Goal: Task Accomplishment & Management: Complete application form

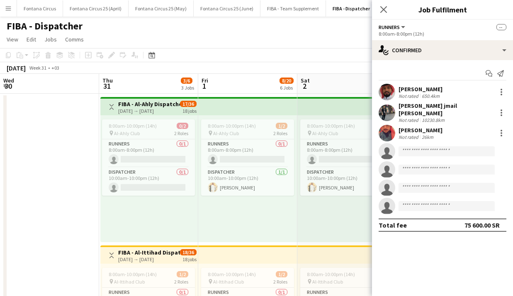
scroll to position [0, 187]
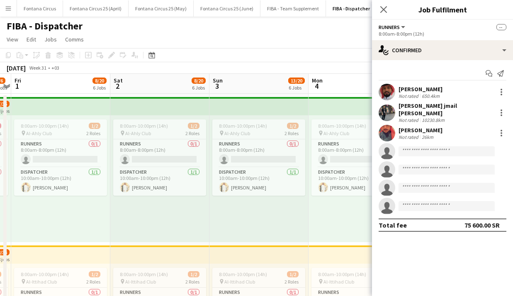
click at [325, 33] on app-page-menu "View Day view expanded Day view collapsed Month view Date picker Jump to [DATE]…" at bounding box center [256, 40] width 513 height 16
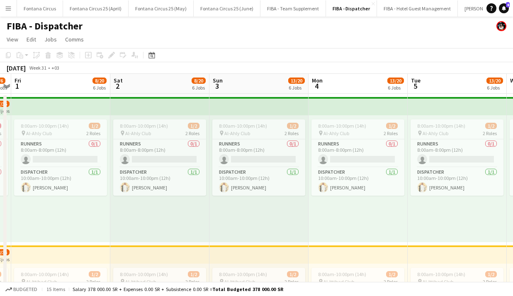
click at [9, 7] on app-icon "Menu" at bounding box center [8, 8] width 7 height 7
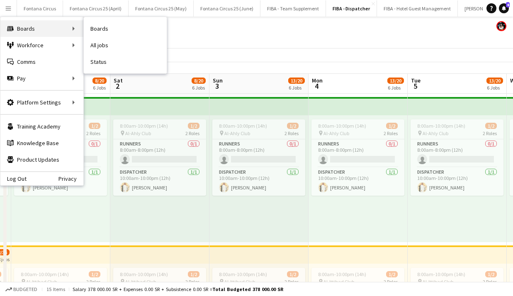
click at [52, 26] on div "Boards Boards" at bounding box center [41, 28] width 83 height 17
click at [60, 29] on div "Boards Boards" at bounding box center [41, 28] width 83 height 17
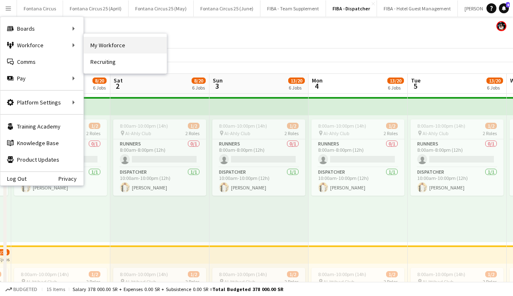
click at [115, 48] on link "My Workforce" at bounding box center [125, 45] width 83 height 17
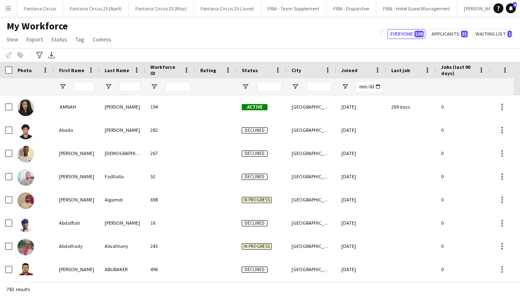
click at [239, 84] on div at bounding box center [262, 86] width 50 height 17
click at [244, 84] on span "Open Filter Menu" at bounding box center [245, 86] width 7 height 7
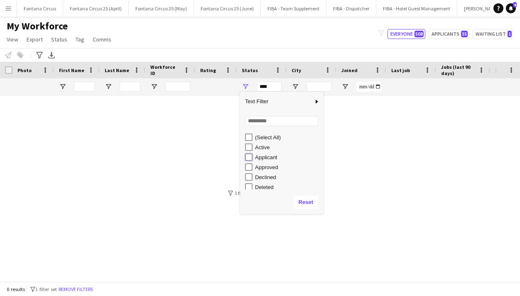
type input "**********"
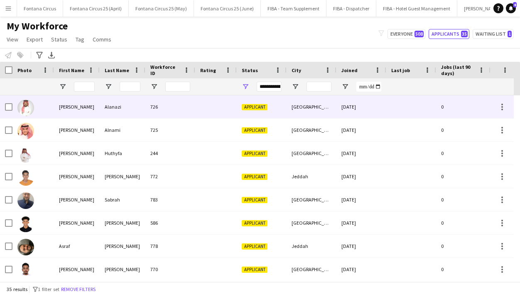
click at [66, 110] on div "[PERSON_NAME]" at bounding box center [77, 106] width 46 height 23
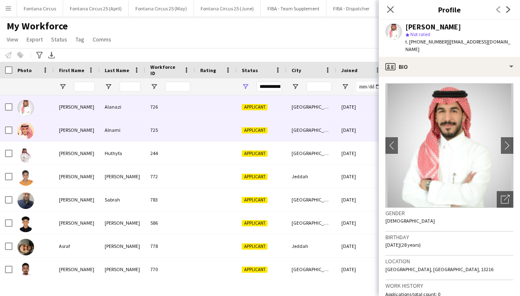
click at [70, 123] on div "[PERSON_NAME]" at bounding box center [77, 130] width 46 height 23
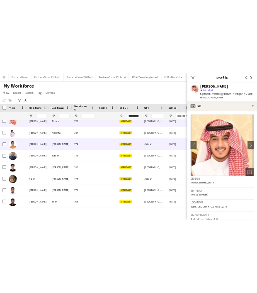
scroll to position [34, 0]
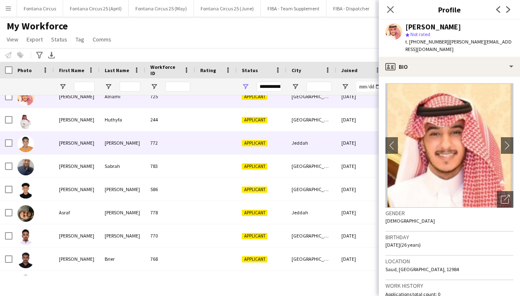
click at [77, 141] on div "[PERSON_NAME]" at bounding box center [77, 143] width 46 height 23
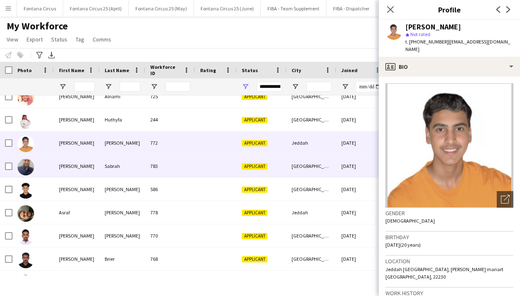
click at [77, 165] on div "[PERSON_NAME]" at bounding box center [77, 166] width 46 height 23
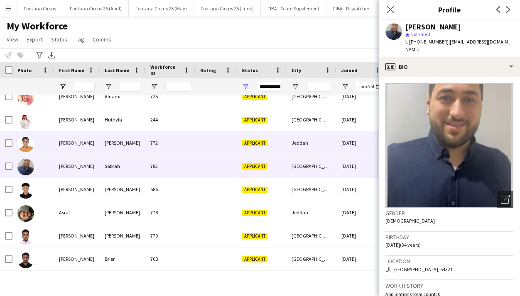
click at [74, 143] on div "[PERSON_NAME]" at bounding box center [77, 143] width 46 height 23
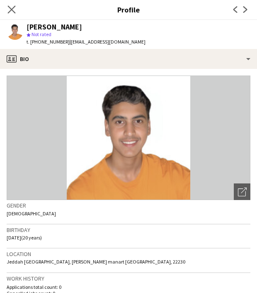
click at [7, 5] on app-icon "Close pop-in" at bounding box center [12, 10] width 12 height 12
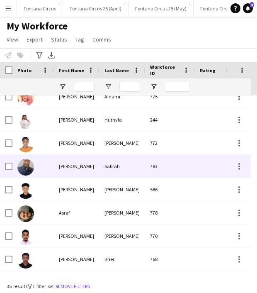
click at [66, 171] on div "[PERSON_NAME]" at bounding box center [77, 166] width 46 height 23
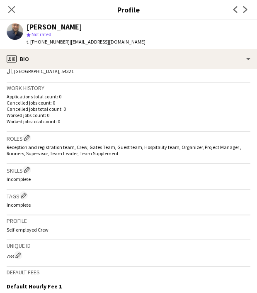
click at [159, 169] on h3 "Skills Edit crew company skills" at bounding box center [129, 170] width 244 height 9
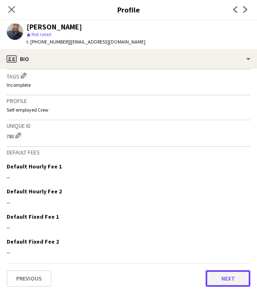
click at [222, 274] on button "Next" at bounding box center [228, 278] width 45 height 17
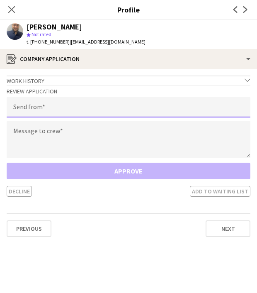
click at [65, 108] on input "email" at bounding box center [129, 107] width 244 height 21
type input "**********"
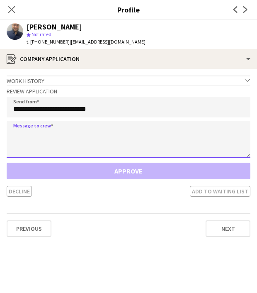
click at [34, 135] on textarea at bounding box center [129, 139] width 244 height 37
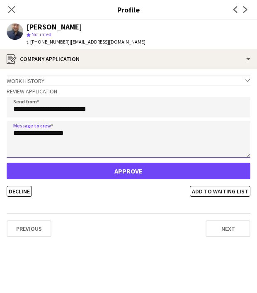
type textarea "**********"
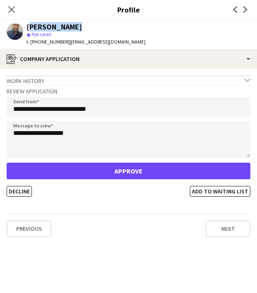
drag, startPoint x: 73, startPoint y: 27, endPoint x: 25, endPoint y: 27, distance: 48.2
click at [25, 27] on div "[PERSON_NAME] star Not rated t. [PHONE_NUMBER] | [EMAIL_ADDRESS][DOMAIN_NAME]" at bounding box center [76, 34] width 152 height 29
copy div "[PERSON_NAME]"
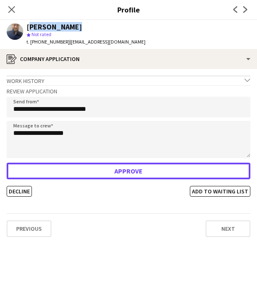
drag, startPoint x: 137, startPoint y: 174, endPoint x: 137, endPoint y: 186, distance: 12.0
click at [137, 186] on div "Approve Decline Add to waiting list" at bounding box center [129, 180] width 244 height 34
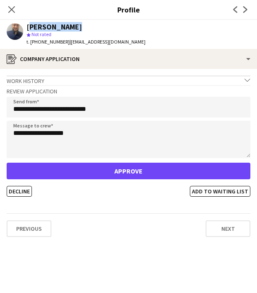
drag, startPoint x: 65, startPoint y: 42, endPoint x: 116, endPoint y: 44, distance: 50.7
click at [116, 44] on span "| [EMAIL_ADDRESS][DOMAIN_NAME]" at bounding box center [108, 42] width 76 height 6
click at [113, 43] on span "| [EMAIL_ADDRESS][DOMAIN_NAME]" at bounding box center [108, 42] width 76 height 6
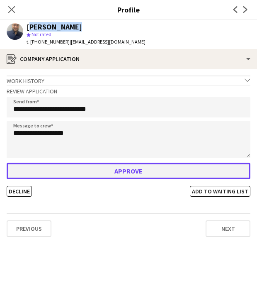
click at [118, 173] on button "Approve" at bounding box center [129, 171] width 244 height 17
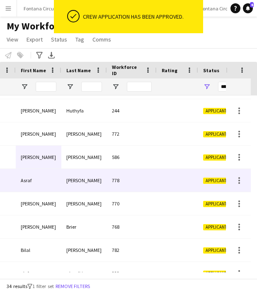
scroll to position [0, 0]
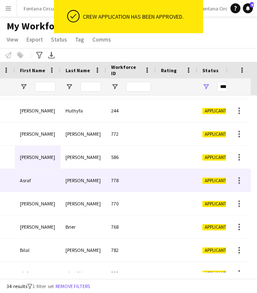
click at [98, 179] on div "[PERSON_NAME]" at bounding box center [84, 180] width 46 height 23
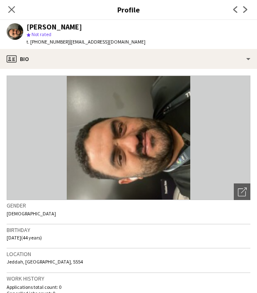
click at [68, 27] on div "[PERSON_NAME]" at bounding box center [55, 26] width 56 height 7
drag, startPoint x: 72, startPoint y: 27, endPoint x: 26, endPoint y: 28, distance: 46.1
click at [26, 28] on div "[PERSON_NAME] star Not rated t. [PHONE_NUMBER] | [EMAIL_ADDRESS][DOMAIN_NAME]" at bounding box center [76, 34] width 152 height 29
copy div "[PERSON_NAME]"
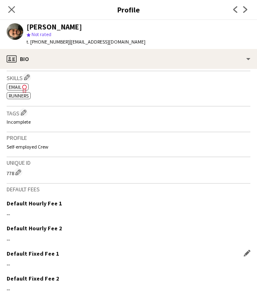
scroll to position [334, 0]
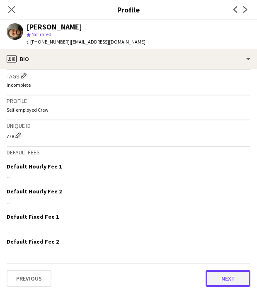
click at [221, 280] on button "Next" at bounding box center [228, 278] width 45 height 17
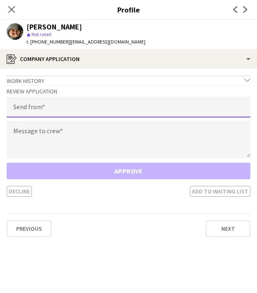
click at [81, 109] on input "email" at bounding box center [129, 107] width 244 height 21
type input "**********"
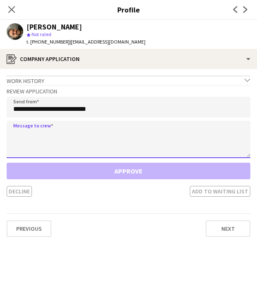
click at [49, 136] on textarea at bounding box center [129, 139] width 244 height 37
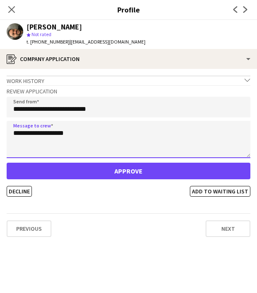
type textarea "**********"
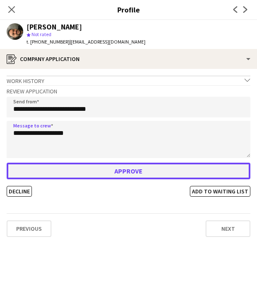
click at [94, 173] on button "Approve" at bounding box center [129, 171] width 244 height 17
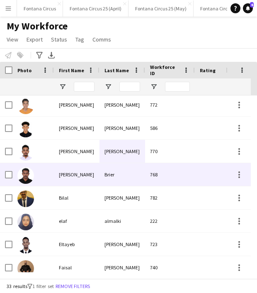
scroll to position [79, 0]
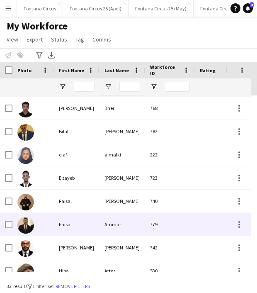
click at [77, 221] on div "Faisal" at bounding box center [77, 224] width 46 height 23
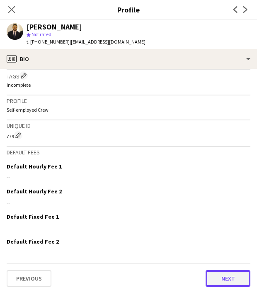
click at [209, 277] on button "Next" at bounding box center [228, 278] width 45 height 17
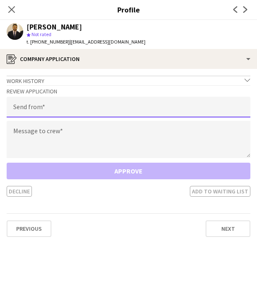
click at [45, 112] on input "email" at bounding box center [129, 107] width 244 height 21
type input "**********"
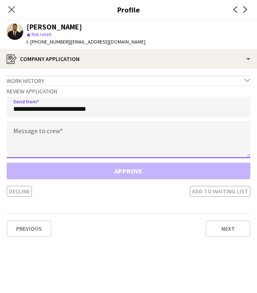
click at [43, 140] on textarea at bounding box center [129, 139] width 244 height 37
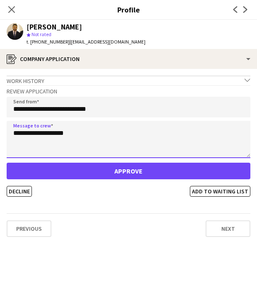
type textarea "**********"
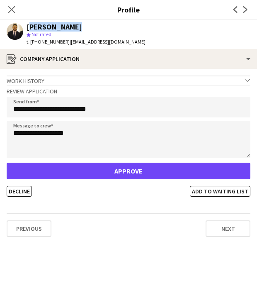
drag, startPoint x: 74, startPoint y: 28, endPoint x: 27, endPoint y: 27, distance: 46.5
click at [27, 27] on div "[PERSON_NAME]" at bounding box center [86, 26] width 119 height 7
copy div "[PERSON_NAME]"
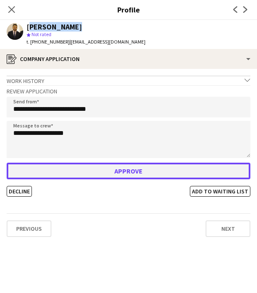
click at [154, 168] on button "Approve" at bounding box center [129, 171] width 244 height 17
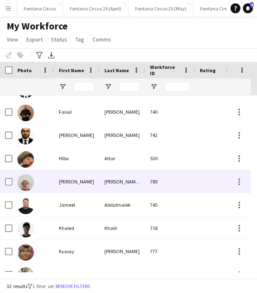
click at [73, 182] on div "[PERSON_NAME]" at bounding box center [77, 181] width 46 height 23
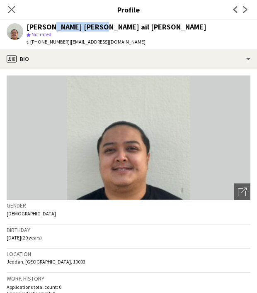
drag, startPoint x: 48, startPoint y: 26, endPoint x: 103, endPoint y: 29, distance: 55.3
click at [103, 29] on div "[PERSON_NAME] [PERSON_NAME] ail [PERSON_NAME]" at bounding box center [117, 26] width 180 height 7
copy div "[PERSON_NAME]"
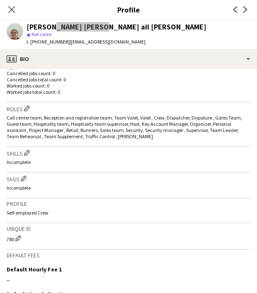
scroll to position [323, 0]
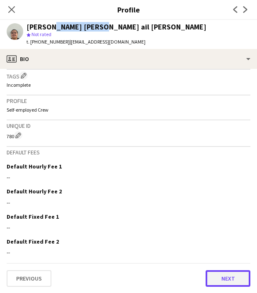
click at [209, 278] on button "Next" at bounding box center [228, 278] width 45 height 17
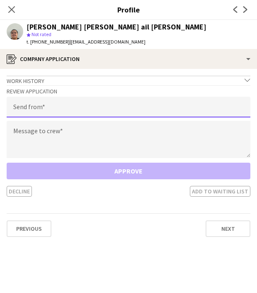
click at [63, 111] on input "email" at bounding box center [129, 107] width 244 height 21
type input "**********"
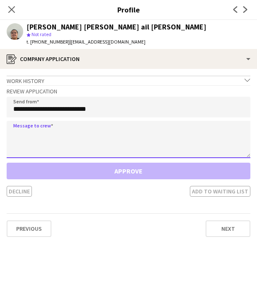
click at [48, 142] on textarea at bounding box center [129, 139] width 244 height 37
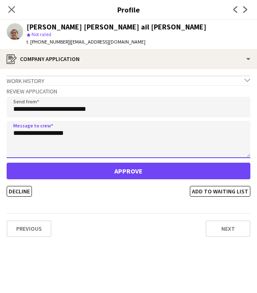
type textarea "**********"
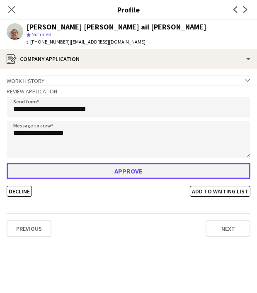
click at [100, 169] on button "Approve" at bounding box center [129, 171] width 244 height 17
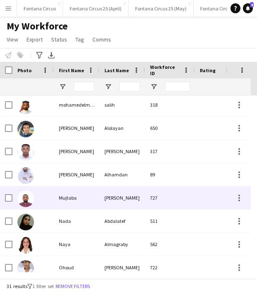
scroll to position [421, 0]
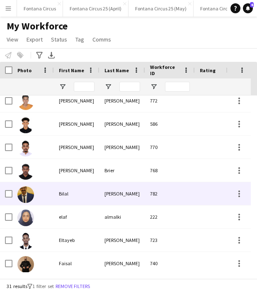
click at [63, 193] on div "Bilal" at bounding box center [77, 193] width 46 height 23
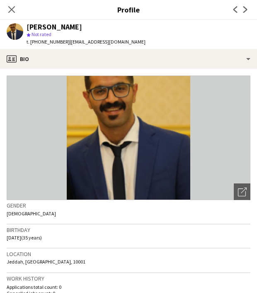
drag, startPoint x: 69, startPoint y: 28, endPoint x: 27, endPoint y: 28, distance: 41.9
click at [27, 28] on div "[PERSON_NAME]" at bounding box center [86, 26] width 119 height 7
copy div "[PERSON_NAME]"
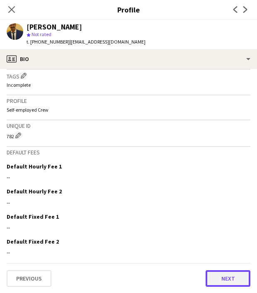
click at [207, 281] on button "Next" at bounding box center [228, 278] width 45 height 17
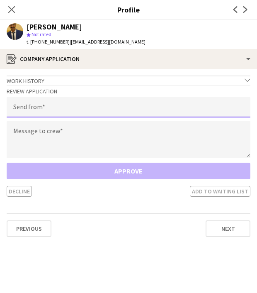
click at [73, 112] on input "email" at bounding box center [129, 107] width 244 height 21
type input "**********"
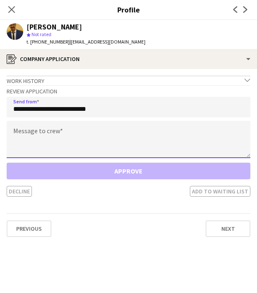
click at [59, 137] on textarea at bounding box center [129, 139] width 244 height 37
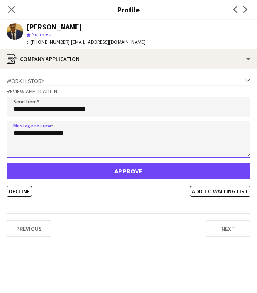
type textarea "**********"
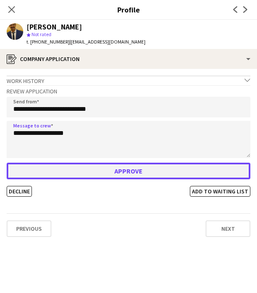
click at [90, 169] on button "Approve" at bounding box center [129, 171] width 244 height 17
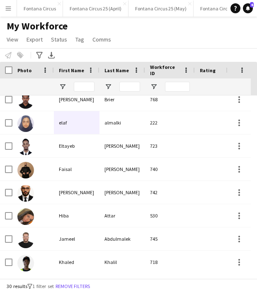
scroll to position [150, 0]
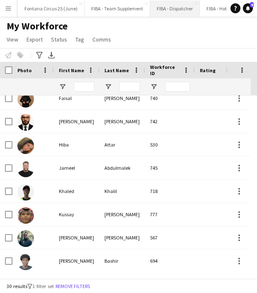
click at [167, 9] on button "FIBA - Dispatcher Close" at bounding box center [175, 8] width 50 height 16
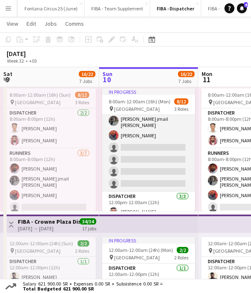
click at [149, 137] on app-card-role "Runners [DATE] 8:00am-8:00pm (12h) [PERSON_NAME] [PERSON_NAME] jmail [PERSON_NA…" at bounding box center [148, 140] width 93 height 103
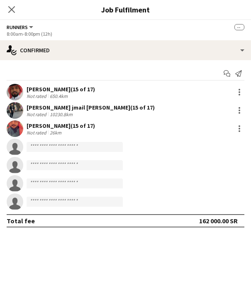
click at [43, 87] on div "[PERSON_NAME] (15 of 17)" at bounding box center [61, 89] width 68 height 7
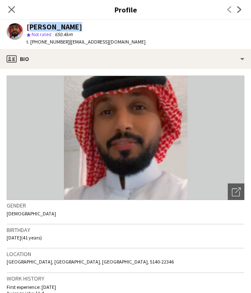
drag, startPoint x: 76, startPoint y: 26, endPoint x: 26, endPoint y: 24, distance: 50.2
click at [26, 24] on div "[PERSON_NAME] star Not rated 650.4km t. [PHONE_NUMBER] | [EMAIL_ADDRESS][DOMAIN…" at bounding box center [76, 34] width 152 height 29
drag, startPoint x: 26, startPoint y: 24, endPoint x: 7, endPoint y: 6, distance: 26.1
click at [7, 6] on app-icon "Close pop-in" at bounding box center [12, 10] width 10 height 10
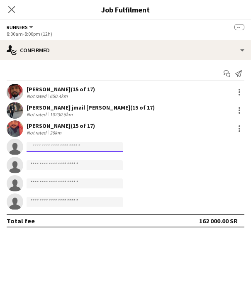
click at [90, 147] on input at bounding box center [75, 147] width 96 height 10
paste input "**********"
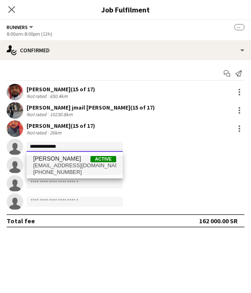
type input "**********"
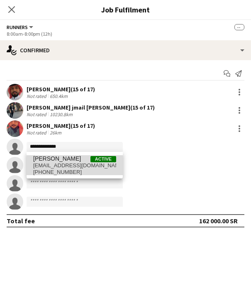
click at [63, 158] on span "[PERSON_NAME]" at bounding box center [57, 158] width 48 height 7
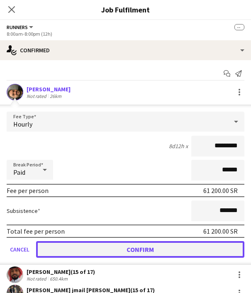
click at [141, 249] on button "Confirm" at bounding box center [140, 249] width 208 height 17
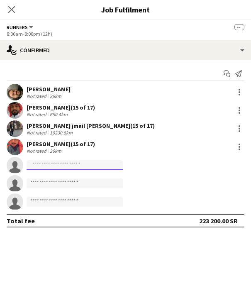
click at [36, 164] on input at bounding box center [75, 165] width 96 height 10
paste input "**********"
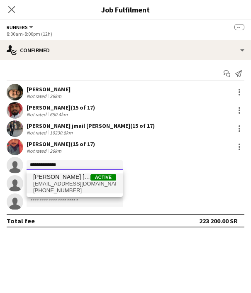
type input "**********"
click at [73, 178] on span "[PERSON_NAME] [PERSON_NAME] ail [PERSON_NAME]" at bounding box center [61, 177] width 57 height 7
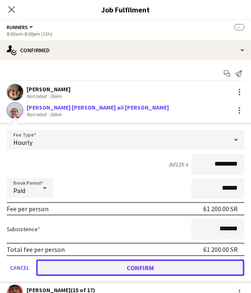
click at [161, 267] on button "Confirm" at bounding box center [140, 267] width 208 height 17
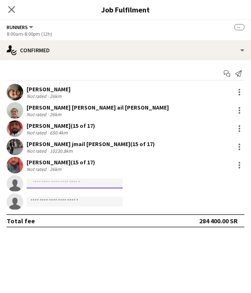
click at [61, 180] on input at bounding box center [75, 183] width 96 height 10
paste input "**********"
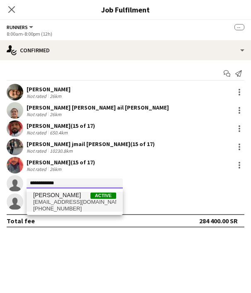
type input "**********"
click at [66, 199] on span "[EMAIL_ADDRESS][DOMAIN_NAME]" at bounding box center [74, 202] width 83 height 7
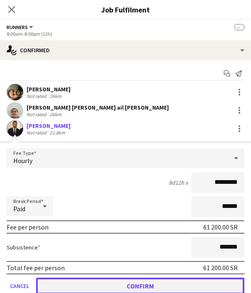
click at [167, 282] on button "Confirm" at bounding box center [140, 286] width 208 height 17
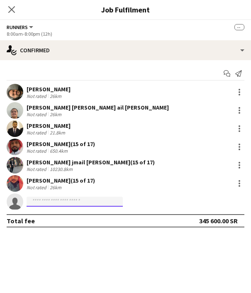
click at [39, 200] on input at bounding box center [75, 202] width 96 height 10
paste input "**********"
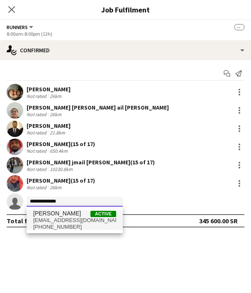
type input "**********"
click at [61, 223] on span "[EMAIL_ADDRESS][DOMAIN_NAME]" at bounding box center [74, 220] width 83 height 7
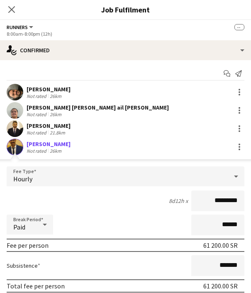
scroll to position [105, 0]
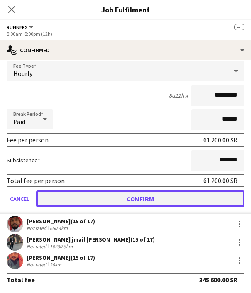
click at [113, 201] on button "Confirm" at bounding box center [140, 199] width 208 height 17
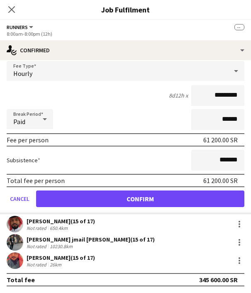
scroll to position [0, 0]
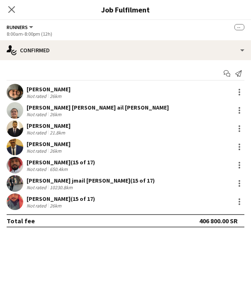
click at [37, 159] on div "[PERSON_NAME] (15 of 17)" at bounding box center [61, 162] width 68 height 7
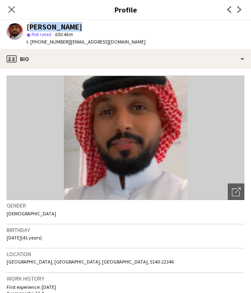
drag, startPoint x: 74, startPoint y: 24, endPoint x: 29, endPoint y: 24, distance: 45.7
click at [29, 24] on div "[PERSON_NAME]" at bounding box center [86, 26] width 119 height 7
copy div "[PERSON_NAME]"
click at [15, 9] on icon "Close pop-in" at bounding box center [11, 9] width 8 height 8
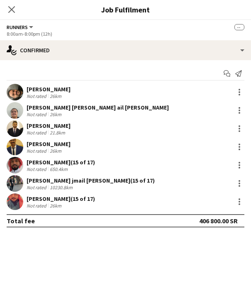
click at [36, 196] on div "[PERSON_NAME] (15 of 17)" at bounding box center [61, 198] width 68 height 7
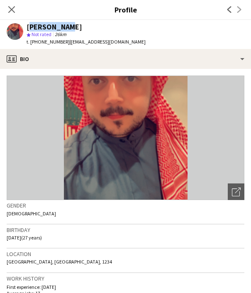
drag, startPoint x: 66, startPoint y: 29, endPoint x: 27, endPoint y: 25, distance: 40.0
click at [27, 25] on div "[PERSON_NAME]" at bounding box center [86, 26] width 119 height 7
copy div "[PERSON_NAME]"
click at [163, 46] on app-profile-header "[PERSON_NAME] Not rated 26km t. [PHONE_NUMBER] | [EMAIL_ADDRESS][DOMAIN_NAME]" at bounding box center [125, 34] width 251 height 29
click at [4, 1] on div "Close pop-in" at bounding box center [11, 9] width 23 height 19
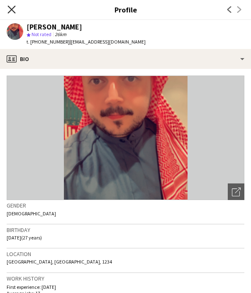
click at [11, 10] on icon at bounding box center [11, 9] width 8 height 8
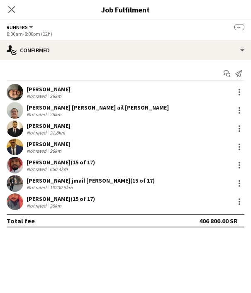
click at [45, 178] on div "[PERSON_NAME] jmail [PERSON_NAME] (15 of 17)" at bounding box center [91, 180] width 128 height 7
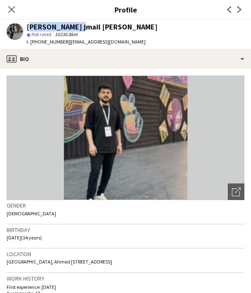
drag, startPoint x: 27, startPoint y: 24, endPoint x: 83, endPoint y: 25, distance: 56.5
click at [83, 25] on div "[PERSON_NAME] jmail [PERSON_NAME]" at bounding box center [92, 26] width 131 height 7
copy div "[DEMOGRAPHIC_DATA] jmail"
click at [11, 11] on icon "Close pop-in" at bounding box center [11, 9] width 8 height 8
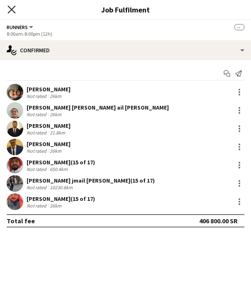
click at [13, 12] on icon "Close pop-in" at bounding box center [11, 9] width 8 height 8
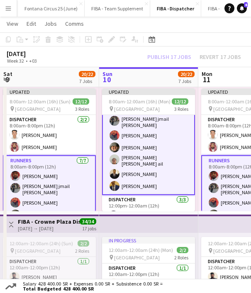
click at [160, 56] on div "Publish 17 jobs Revert 17 jobs" at bounding box center [194, 56] width 114 height 9
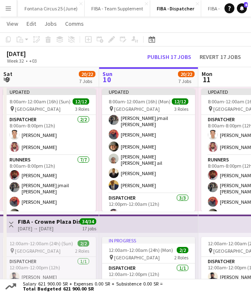
scroll to position [66, 0]
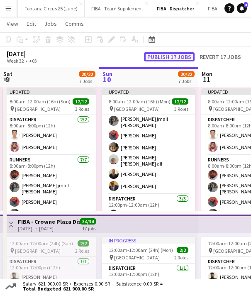
click at [160, 56] on button "Publish 17 jobs" at bounding box center [169, 56] width 51 height 9
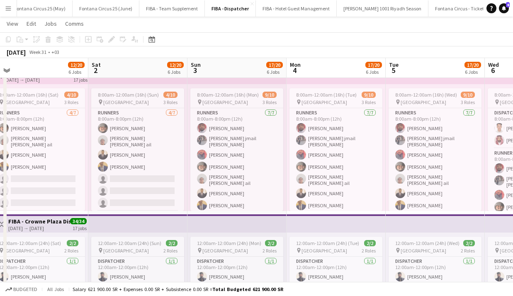
scroll to position [0, 230]
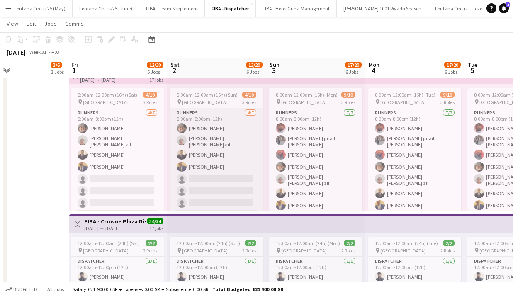
click at [205, 147] on app-card-role "Runners [DATE] 8:00am-8:00pm (12h) [PERSON_NAME] [PERSON_NAME] [PERSON_NAME] ai…" at bounding box center [216, 159] width 93 height 103
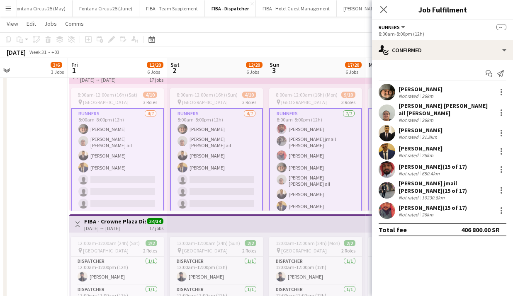
click at [205, 147] on app-card-role "Runners [DATE] 8:00am-8:00pm (12h) [PERSON_NAME] [PERSON_NAME] [PERSON_NAME] ai…" at bounding box center [216, 160] width 93 height 105
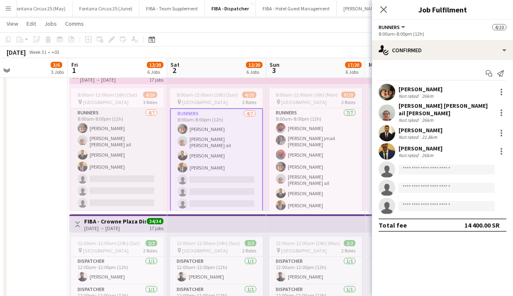
click at [136, 143] on app-card-role "Runners [DATE] 8:00am-8:00pm (12h) [PERSON_NAME] [PERSON_NAME] [PERSON_NAME] ai…" at bounding box center [117, 159] width 93 height 103
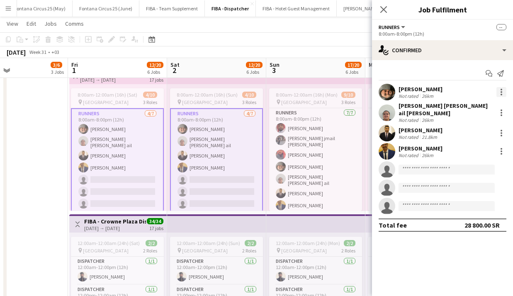
click at [502, 93] on div at bounding box center [502, 92] width 10 height 10
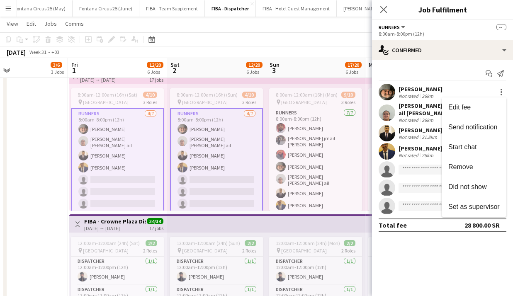
click at [419, 111] on div at bounding box center [256, 148] width 513 height 296
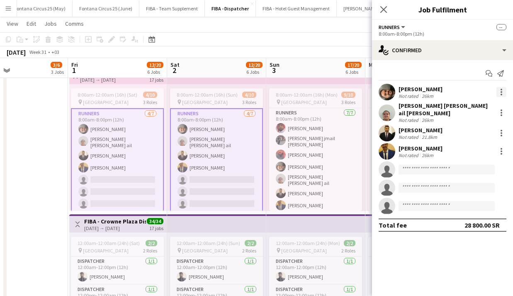
click at [501, 92] on div at bounding box center [502, 92] width 10 height 10
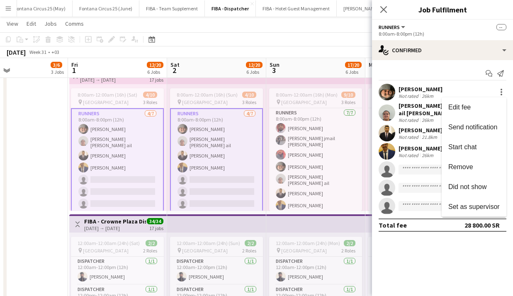
click at [420, 114] on div at bounding box center [256, 148] width 513 height 296
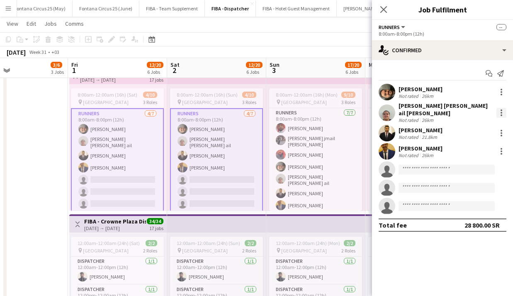
click at [501, 112] on div at bounding box center [502, 113] width 2 height 2
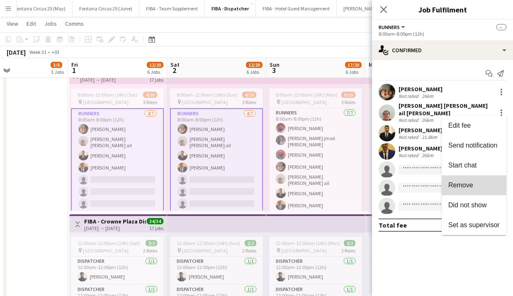
click at [469, 190] on button "Remove" at bounding box center [474, 186] width 65 height 20
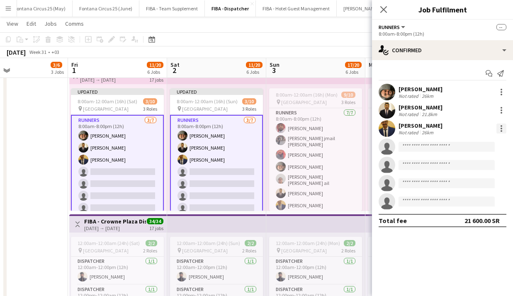
click at [502, 130] on div at bounding box center [502, 131] width 2 height 2
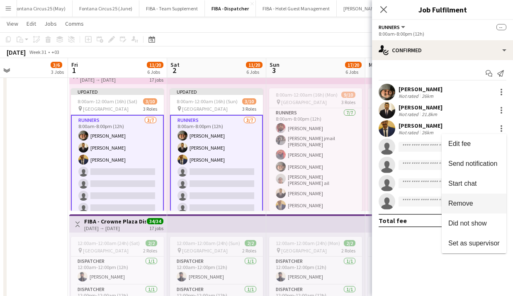
click at [461, 204] on span "Remove" at bounding box center [461, 203] width 25 height 7
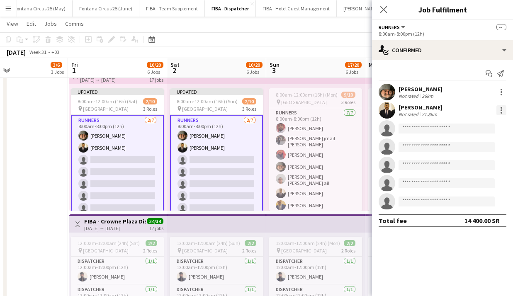
click at [501, 109] on div at bounding box center [502, 110] width 10 height 10
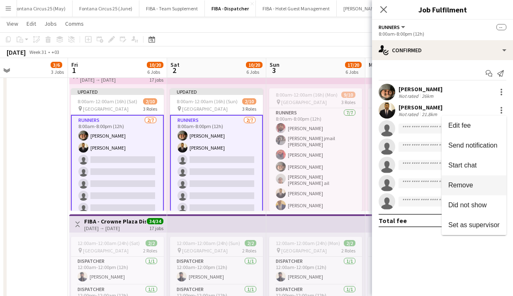
click at [455, 188] on span "Remove" at bounding box center [461, 185] width 25 height 7
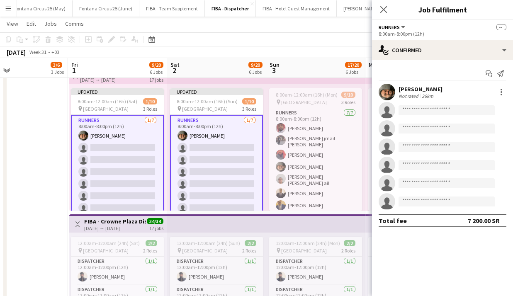
click at [46, 149] on app-date-cell "Toggle View FIBA - Al-Ahly Dispatcher [DATE] → [DATE] 17/36 18 jobs 8:00am-10:0…" at bounding box center [18, 139] width 99 height 1044
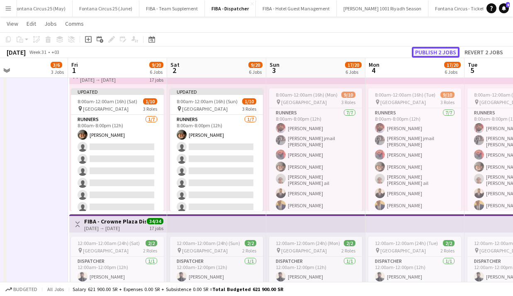
click at [430, 49] on button "Publish 2 jobs" at bounding box center [436, 52] width 48 height 11
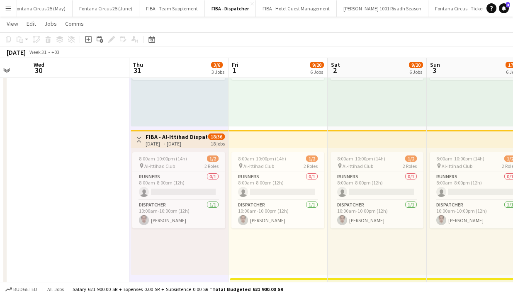
scroll to position [0, 257]
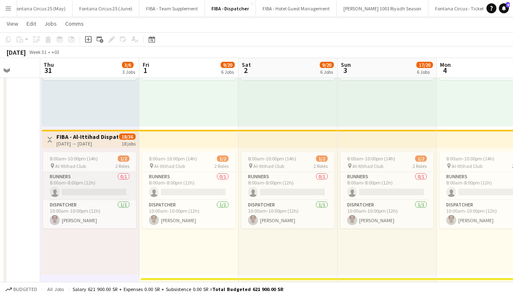
click at [96, 185] on app-card-role "Runners 0/1 8:00am-8:00pm (12h) single-neutral-actions" at bounding box center [89, 186] width 93 height 28
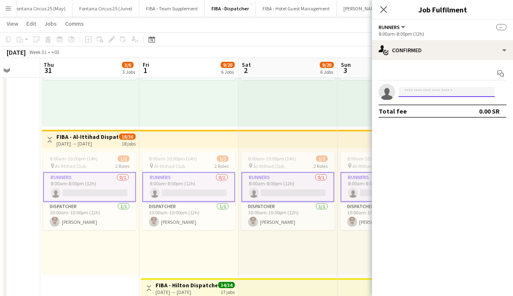
click at [424, 91] on input at bounding box center [447, 92] width 96 height 10
paste input "**********"
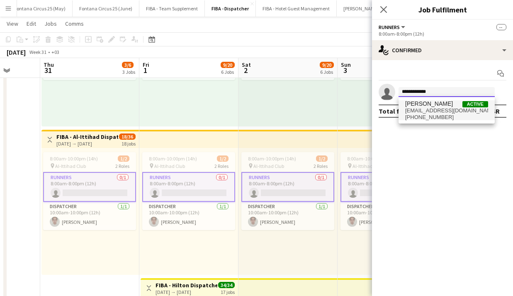
type input "**********"
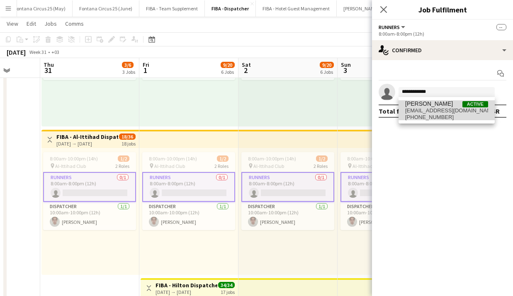
click at [422, 106] on span "[PERSON_NAME]" at bounding box center [430, 103] width 48 height 7
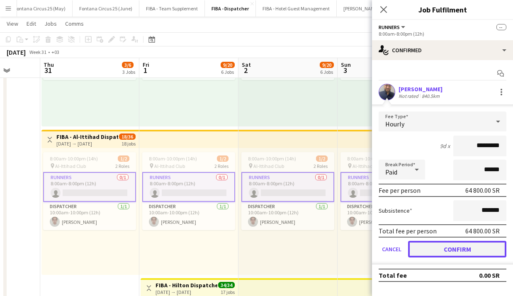
click at [424, 247] on button "Confirm" at bounding box center [457, 249] width 98 height 17
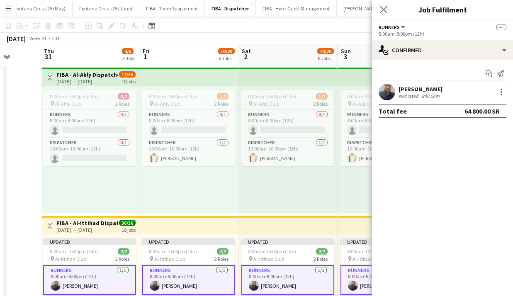
scroll to position [0, 0]
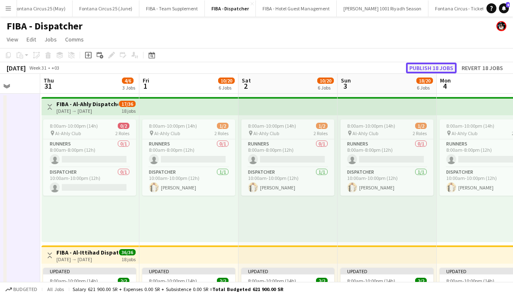
click at [442, 67] on button "Publish 18 jobs" at bounding box center [431, 68] width 51 height 11
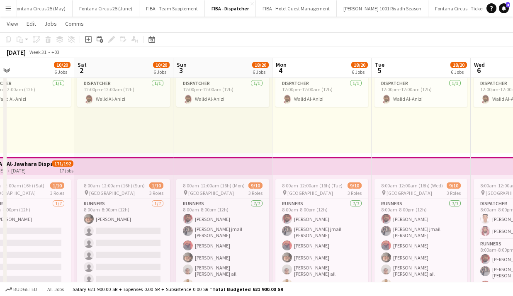
click at [198, 160] on app-top-bar at bounding box center [223, 166] width 99 height 18
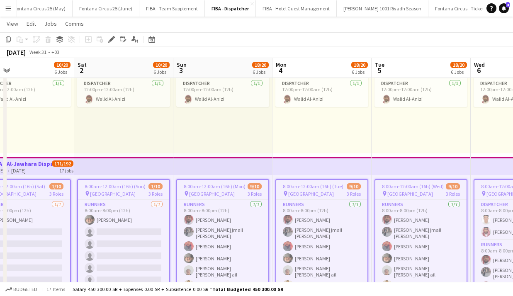
click at [8, 7] on app-icon "Menu" at bounding box center [8, 8] width 7 height 7
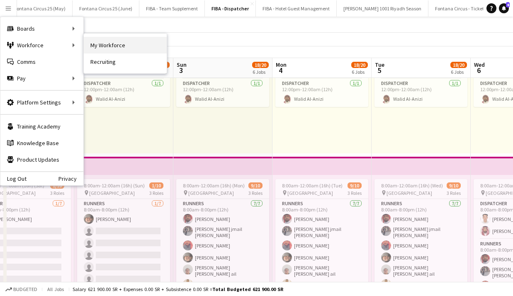
click at [91, 46] on link "My Workforce" at bounding box center [125, 45] width 83 height 17
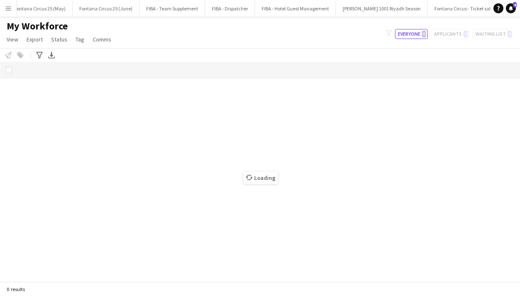
scroll to position [0, 114]
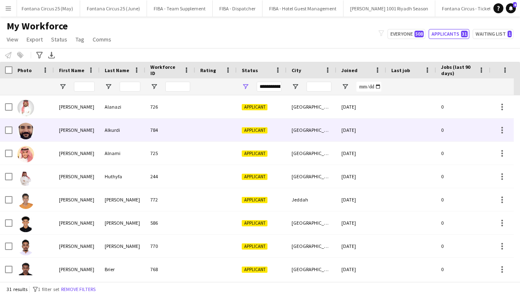
click at [86, 130] on div "[PERSON_NAME]" at bounding box center [77, 130] width 46 height 23
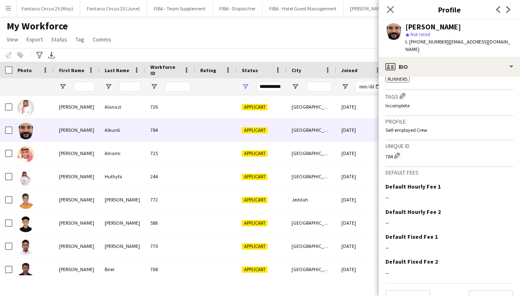
scroll to position [303, 0]
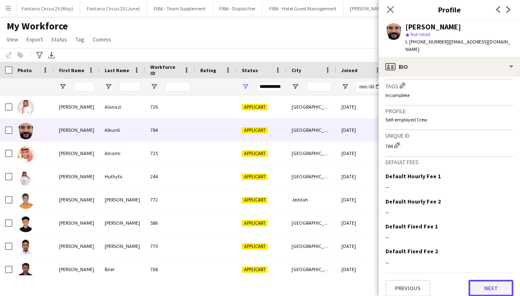
click at [490, 280] on button "Next" at bounding box center [490, 288] width 45 height 17
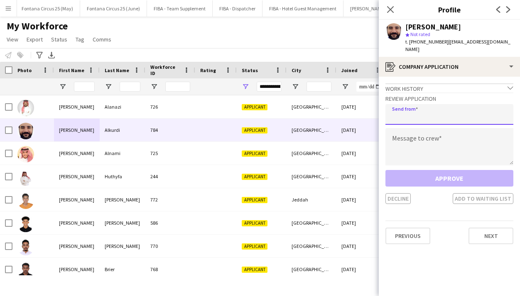
click at [414, 107] on input "email" at bounding box center [449, 114] width 128 height 21
type input "**********"
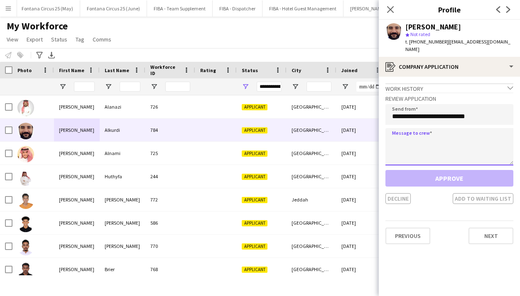
click at [412, 137] on textarea at bounding box center [449, 146] width 128 height 37
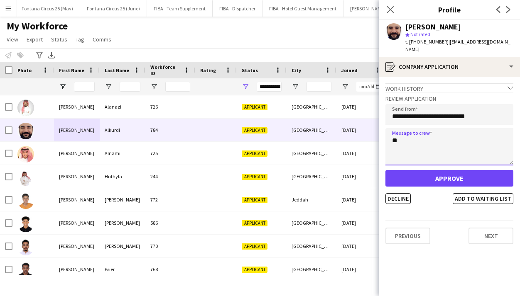
type textarea "*"
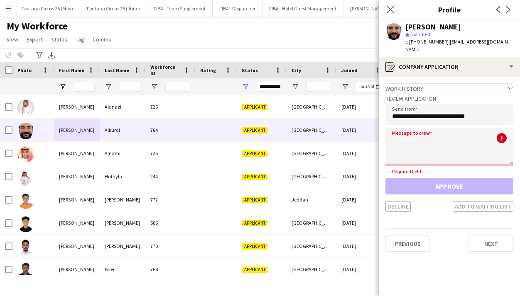
type textarea "*"
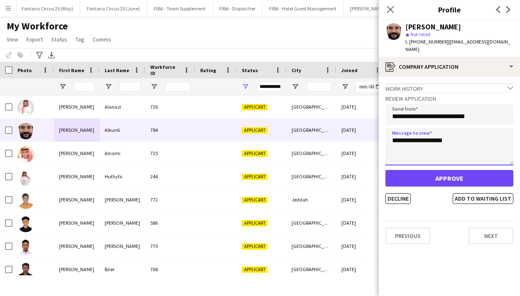
type textarea "**********"
drag, startPoint x: 406, startPoint y: 25, endPoint x: 473, endPoint y: 25, distance: 67.2
click at [473, 25] on div "[PERSON_NAME]" at bounding box center [459, 26] width 108 height 7
copy div "[PERSON_NAME]"
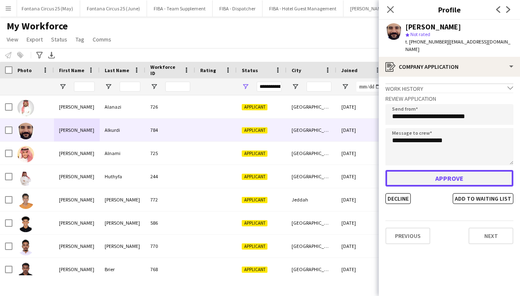
click at [442, 170] on button "Approve" at bounding box center [449, 178] width 128 height 17
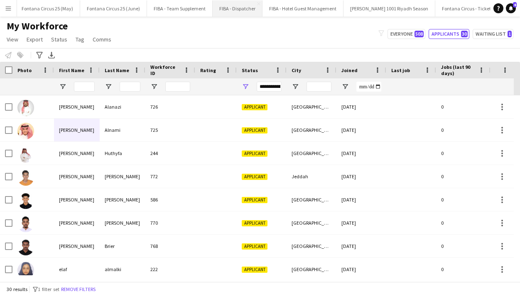
click at [221, 3] on button "FIBA - Dispatcher Close" at bounding box center [238, 8] width 50 height 16
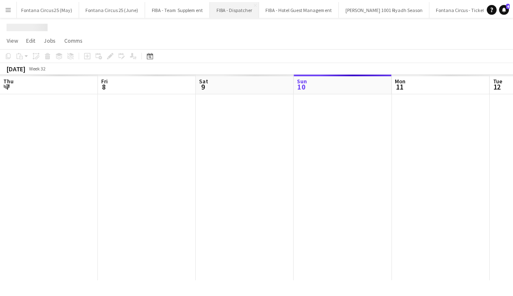
scroll to position [0, 198]
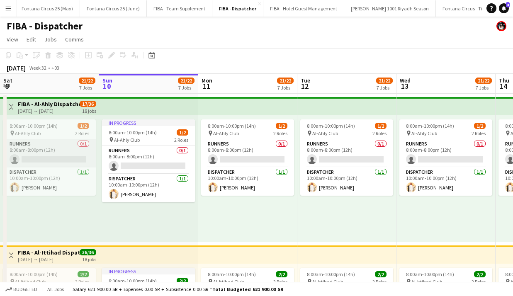
click at [69, 153] on app-card-role "Runners 0/1 8:00am-8:00pm (12h) single-neutral-actions" at bounding box center [49, 153] width 93 height 28
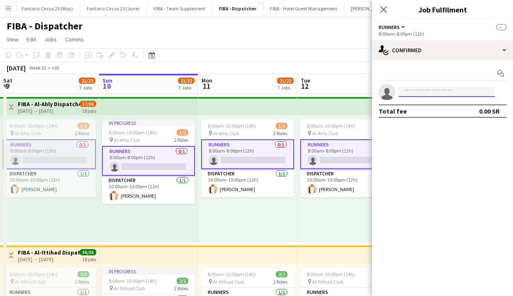
click at [415, 91] on input at bounding box center [447, 92] width 96 height 10
paste input "**********"
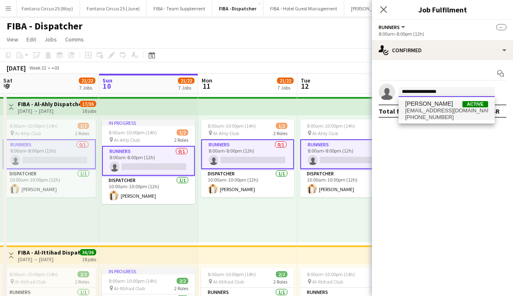
type input "**********"
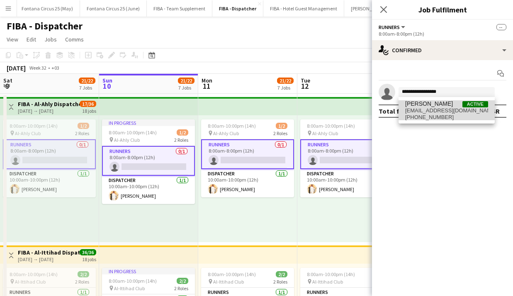
click at [426, 103] on span "[PERSON_NAME]" at bounding box center [430, 103] width 48 height 7
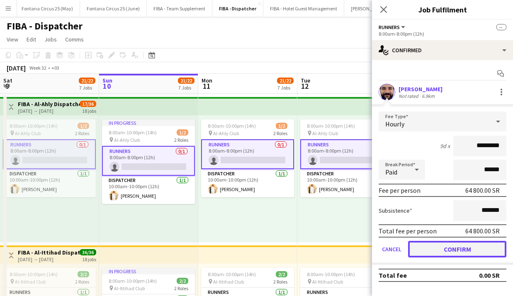
click at [433, 245] on button "Confirm" at bounding box center [457, 249] width 98 height 17
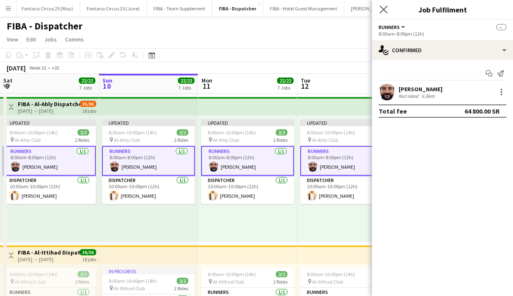
click at [381, 5] on icon "Close pop-in" at bounding box center [384, 9] width 8 height 8
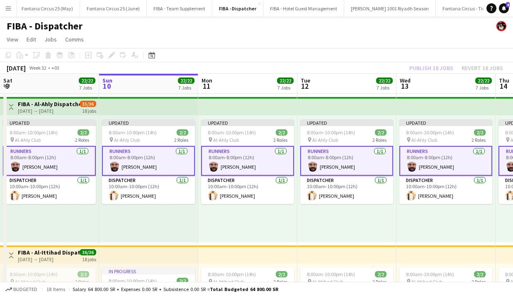
click at [435, 66] on div "Publish 18 jobs Revert 18 jobs" at bounding box center [457, 68] width 114 height 11
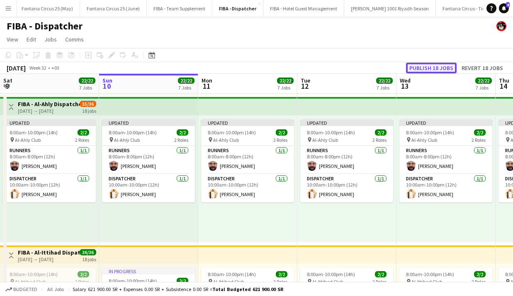
click at [435, 66] on button "Publish 18 jobs" at bounding box center [431, 68] width 51 height 11
